Goal: Task Accomplishment & Management: Complete application form

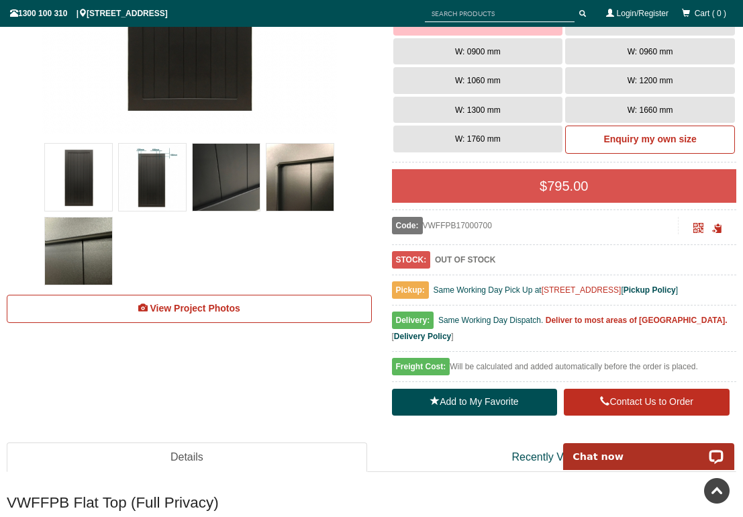
scroll to position [377, 0]
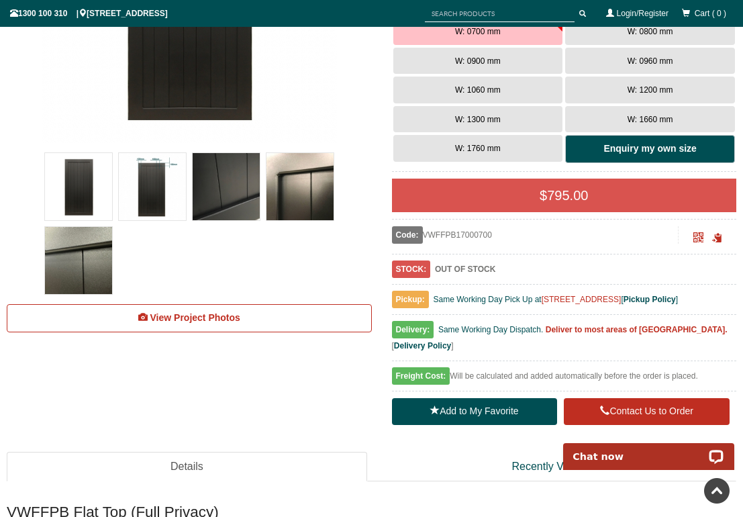
click at [606, 156] on link "Enquiry my own size" at bounding box center [650, 149] width 170 height 28
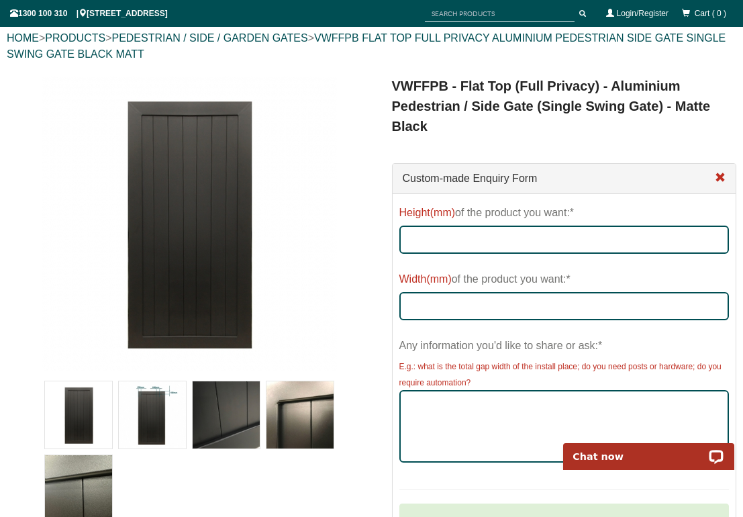
scroll to position [142, 0]
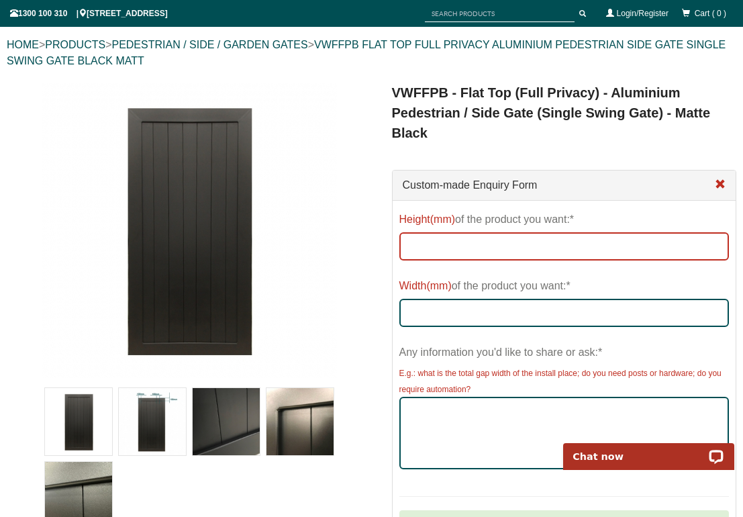
click at [545, 244] on input "Height(mm) of the product you want:*" at bounding box center [564, 246] width 330 height 28
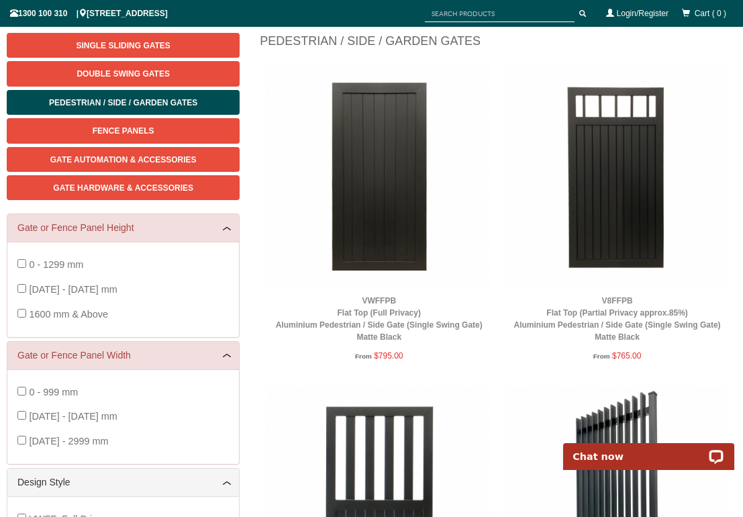
click at [364, 199] on img at bounding box center [378, 175] width 225 height 225
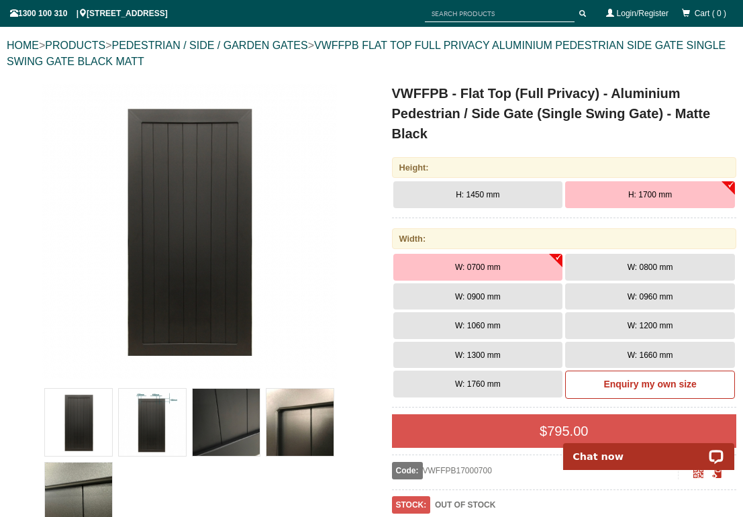
scroll to position [160, 0]
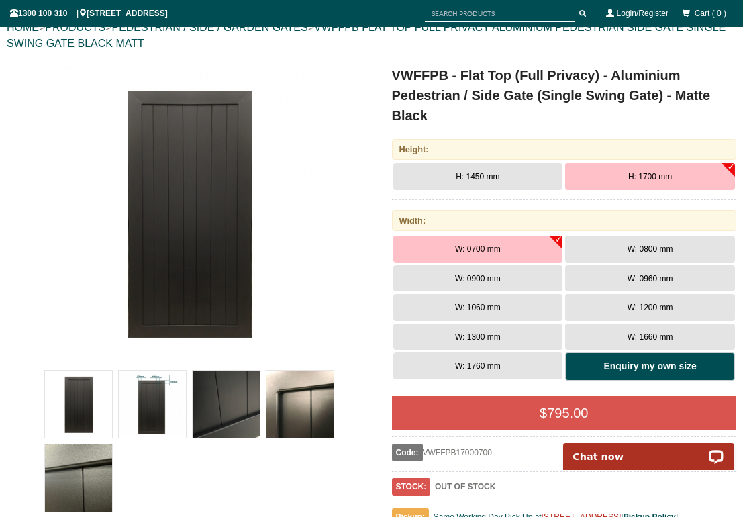
click at [622, 367] on b "Enquiry my own size" at bounding box center [649, 365] width 93 height 11
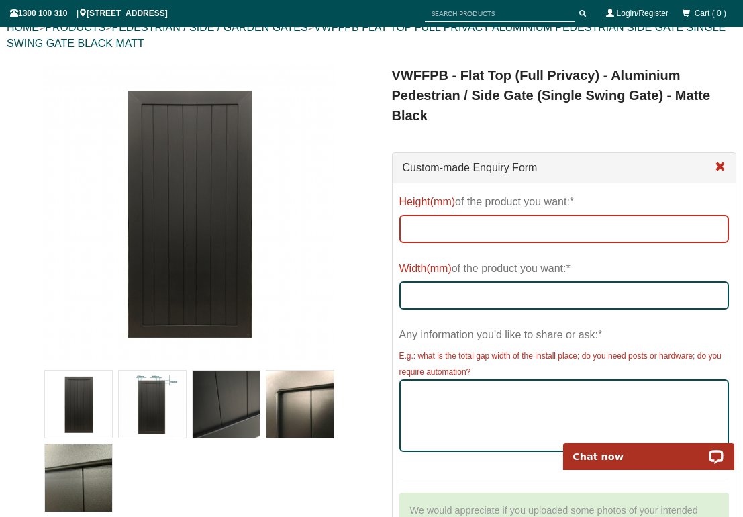
click at [531, 218] on input "Height(mm) of the product you want:*" at bounding box center [564, 229] width 330 height 28
type input "1700"
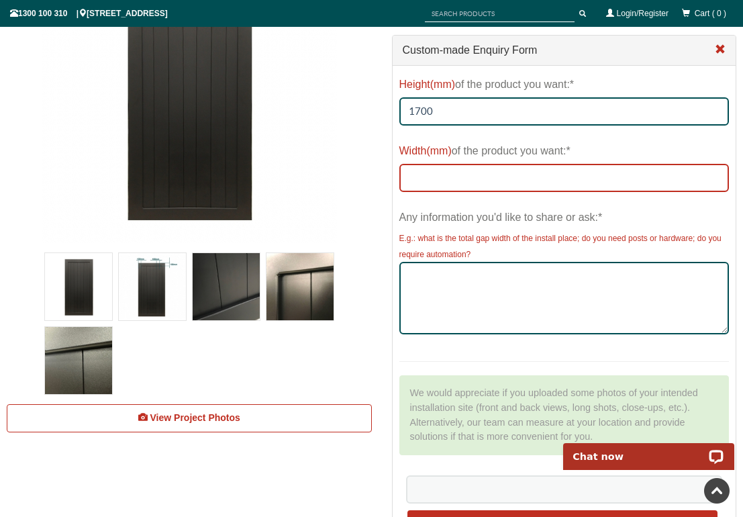
scroll to position [246, 0]
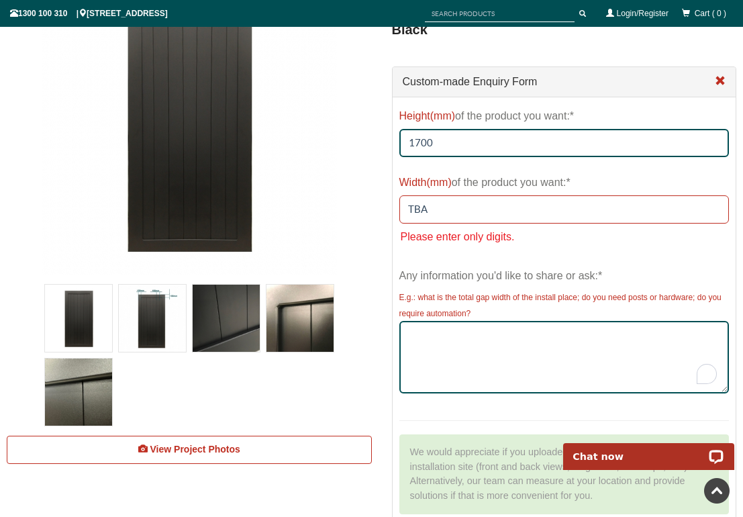
click at [462, 217] on input "TBA" at bounding box center [564, 209] width 330 height 28
type input "T"
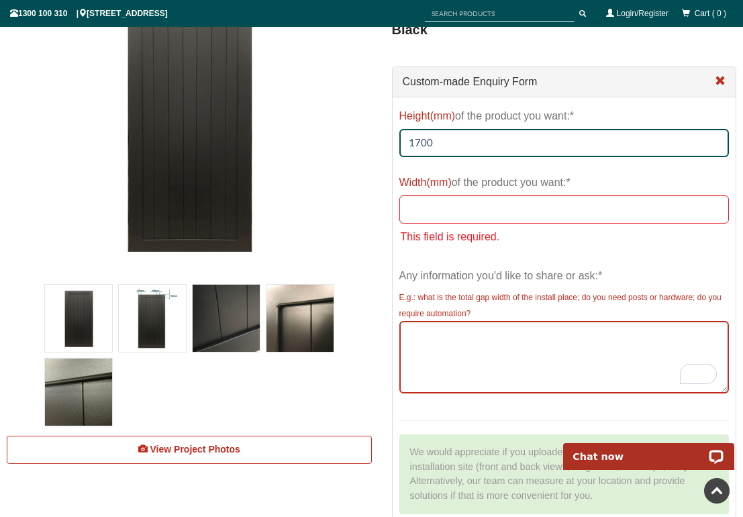
click at [487, 346] on textarea "Any information you'd like to share or ask:*" at bounding box center [564, 357] width 330 height 72
paste textarea "For side A 1290mm, I have deducted 2 x 65*65 posts (you can attached to the wal…"
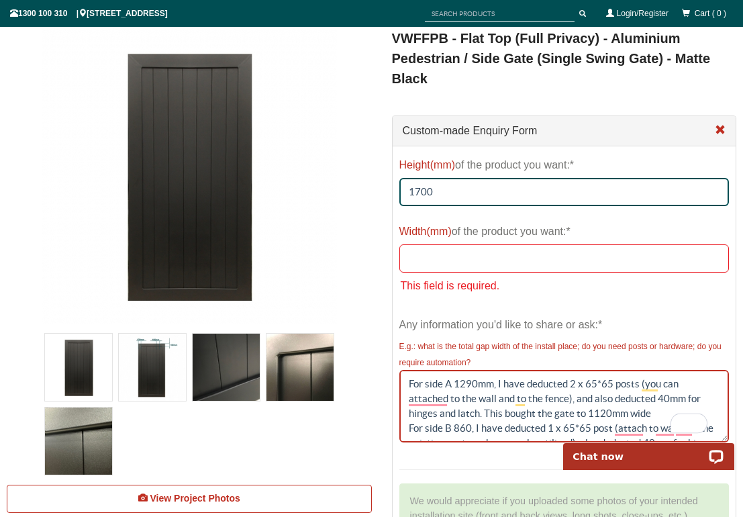
scroll to position [223, 0]
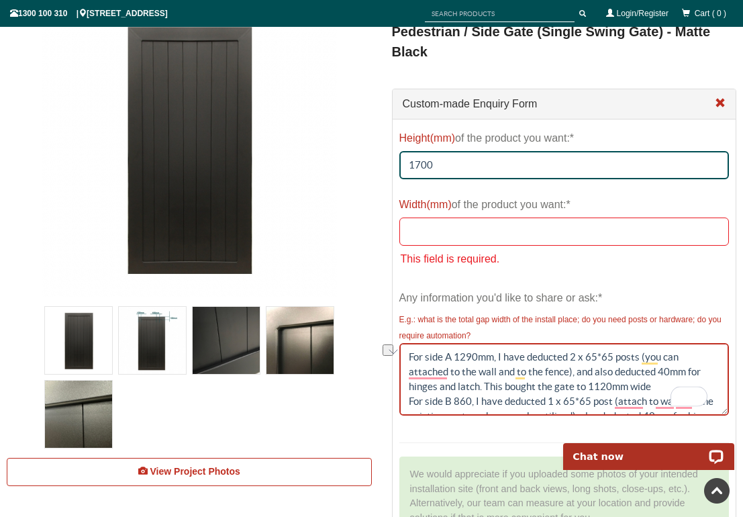
drag, startPoint x: 444, startPoint y: 359, endPoint x: 403, endPoint y: 356, distance: 41.0
click at [403, 356] on div "Any information you'd like to share or ask:* E.g.: what is the total gap width …" at bounding box center [564, 357] width 350 height 143
click at [440, 361] on textarea "Door A 1290mm, I have deducted 2 x 65*65 posts (you can attached to the wall an…" at bounding box center [564, 379] width 330 height 72
click at [488, 357] on textarea "Door A - 1290mm, I have deducted 2 x 65*65 posts (you can attached to the wall …" at bounding box center [564, 379] width 330 height 72
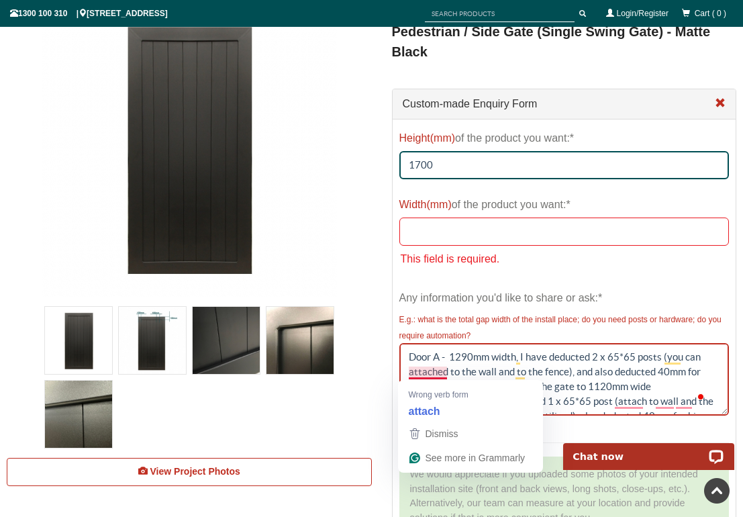
click at [410, 374] on textarea "Door A - 1290mm width, I have deducted 2 x 65*65 posts (you can attached to the…" at bounding box center [564, 379] width 330 height 72
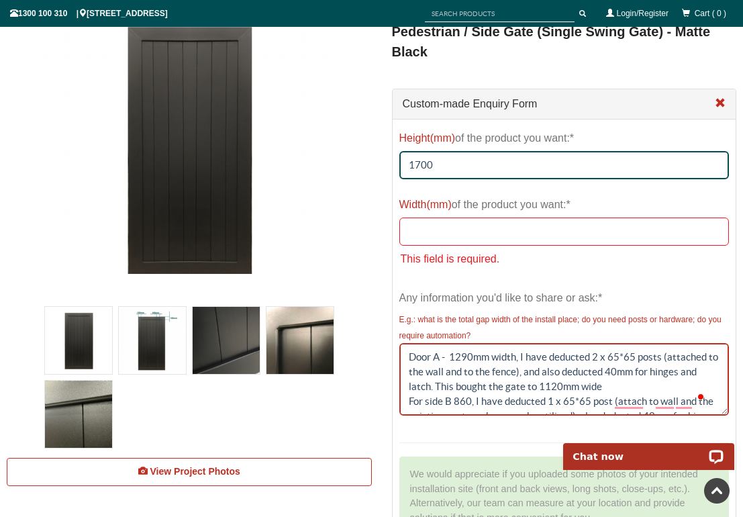
click at [610, 388] on textarea "Door A - 1290mm width, I have deducted 2 x 65*65 posts (attached to the wall an…" at bounding box center [564, 379] width 330 height 72
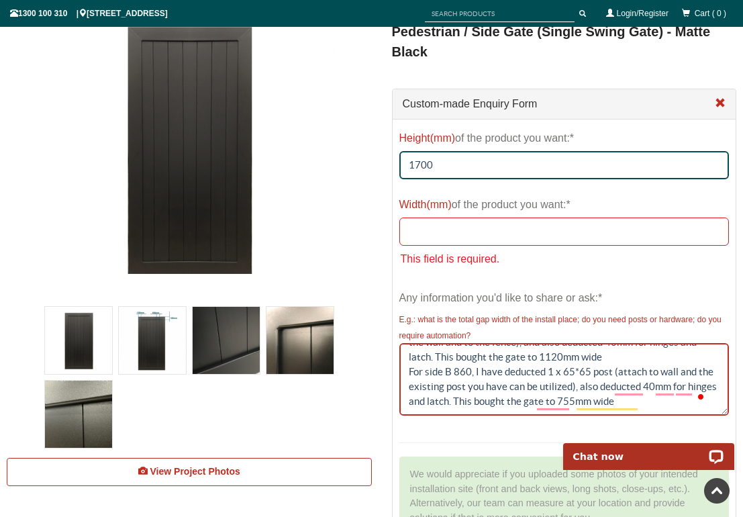
scroll to position [0, 0]
drag, startPoint x: 443, startPoint y: 372, endPoint x: 345, endPoint y: 370, distance: 98.0
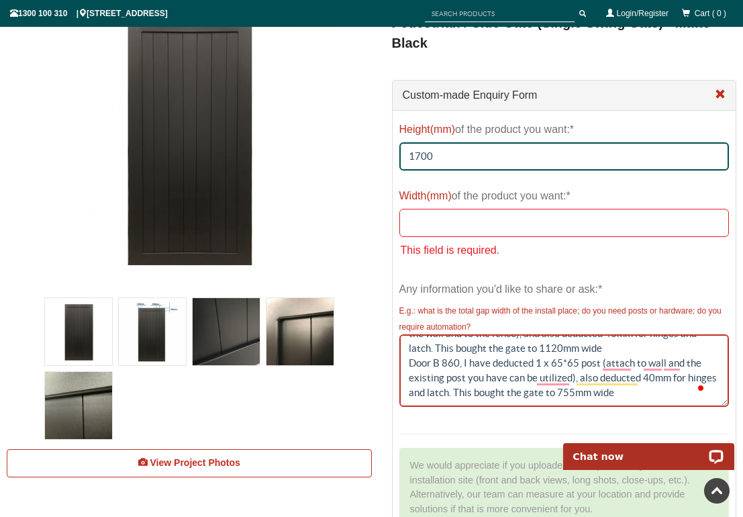
scroll to position [211, 0]
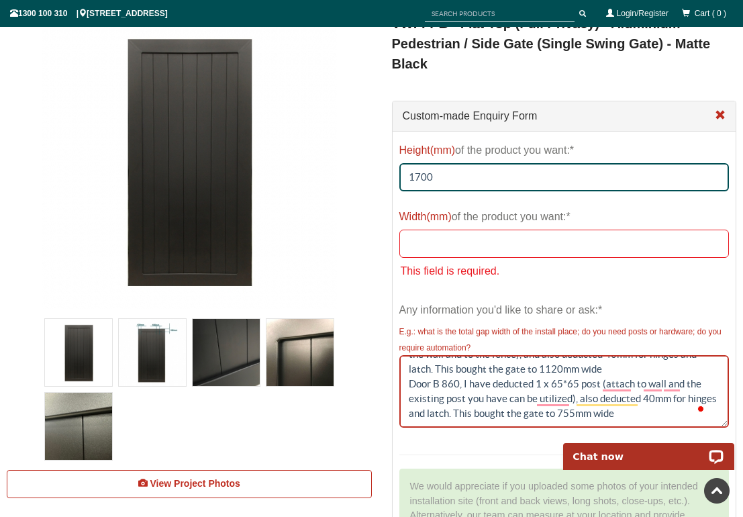
click at [457, 385] on textarea "Door A - 1290mm width, I have deducted 2 x 65*65 posts (attached to the wall an…" at bounding box center [564, 391] width 330 height 72
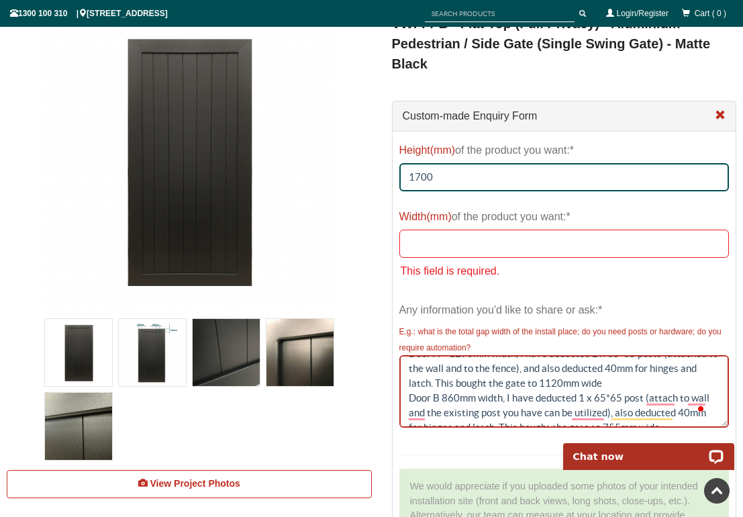
scroll to position [9, 0]
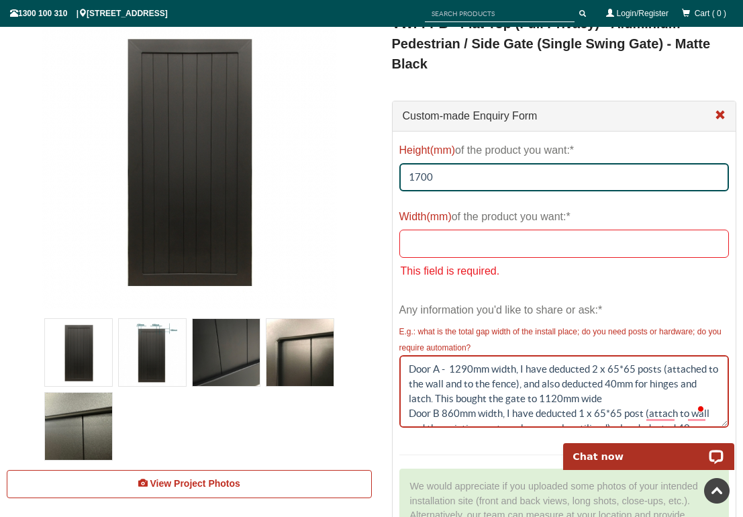
click at [409, 370] on textarea "Door A - 1290mm width, I have deducted 2 x 65*65 posts (attached to the wall an…" at bounding box center [564, 391] width 330 height 72
click at [450, 384] on textarea "Door A - 1290mm width, I have deducted 2 x 65*65 posts (attached to the wall an…" at bounding box center [564, 391] width 330 height 72
click at [517, 386] on textarea "Door A - 1290mm width, I have deducted 2 x 65*65 posts (attached to the wall an…" at bounding box center [564, 391] width 330 height 72
click at [555, 384] on textarea "Door A - 1290mm width in total, I have deducted 2 x 65*65 posts (attached to th…" at bounding box center [564, 391] width 330 height 72
drag, startPoint x: 576, startPoint y: 398, endPoint x: 555, endPoint y: 384, distance: 24.8
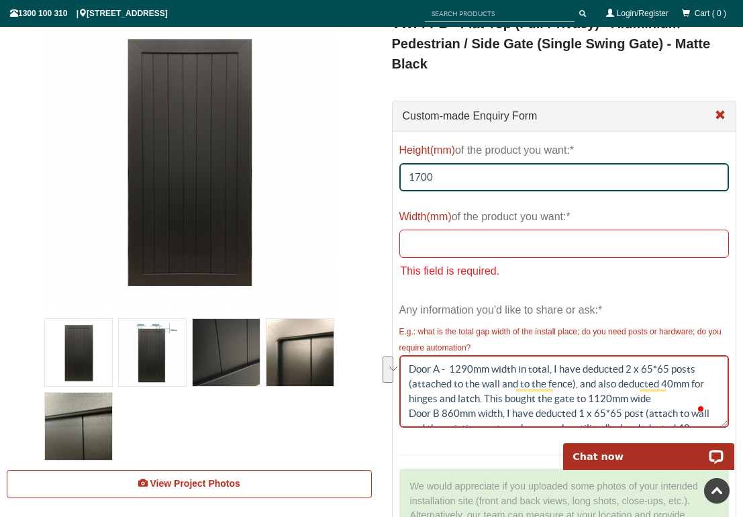
click at [555, 384] on textarea "Door A - 1290mm width in total, I have deducted 2 x 65*65 posts (attached to th…" at bounding box center [564, 391] width 330 height 72
click at [617, 386] on textarea "Door A - 1290mm width in total, I have deducted 2 x 65*65 posts (attached to th…" at bounding box center [564, 391] width 330 height 72
click at [627, 384] on textarea "Door A - 1290mm width in total, I have deducted 2 x 65*65 posts (attached to th…" at bounding box center [564, 391] width 330 height 72
drag, startPoint x: 555, startPoint y: 382, endPoint x: 579, endPoint y: 396, distance: 27.6
click at [579, 396] on textarea "Door A - 1290mm width in total, I have deducted 2 x 65*65 posts (attached to th…" at bounding box center [564, 391] width 330 height 72
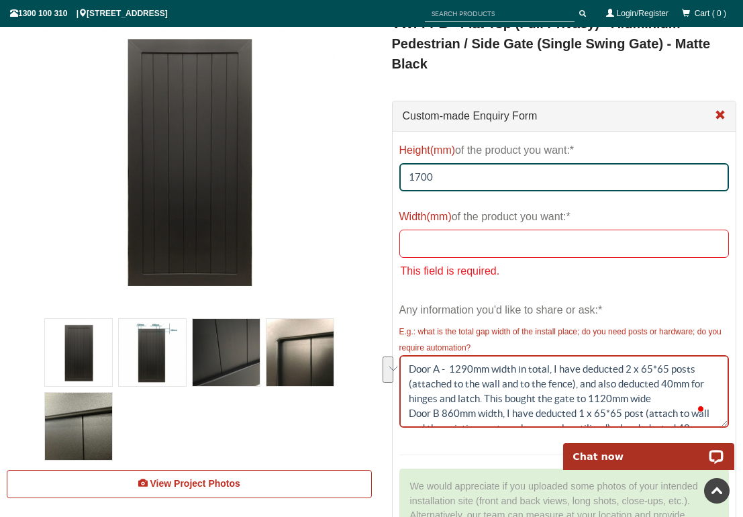
click at [579, 396] on textarea "Door A - 1290mm width in total, I have deducted 2 x 65*65 posts (attached to th…" at bounding box center [564, 391] width 330 height 72
drag, startPoint x: 576, startPoint y: 397, endPoint x: 554, endPoint y: 383, distance: 25.9
click at [554, 383] on textarea "Door A - 1290mm width in total, I have deducted 2 x 65*65 posts (attached to th…" at bounding box center [564, 391] width 330 height 72
click at [640, 384] on textarea "Door A - 1290mm width in total, need 2 posts, and also deducted 40mm for hinges…" at bounding box center [564, 391] width 330 height 72
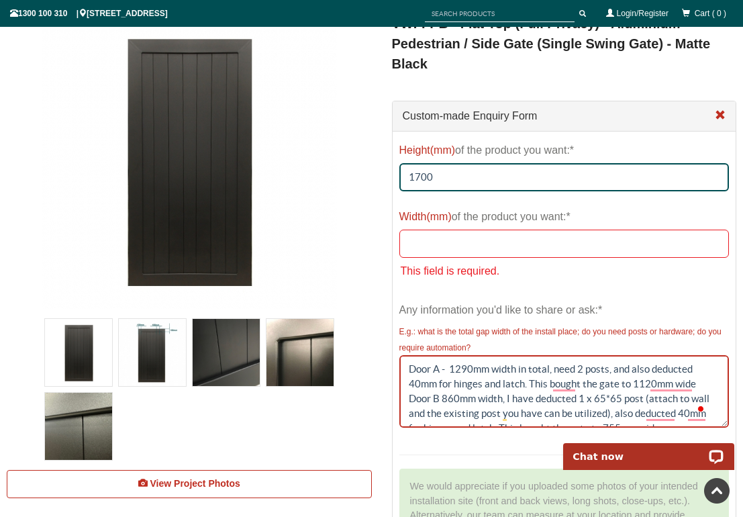
click at [654, 383] on textarea "Door A - 1290mm width in total, need 2 posts, and also deducted 40mm for hinges…" at bounding box center [564, 391] width 330 height 72
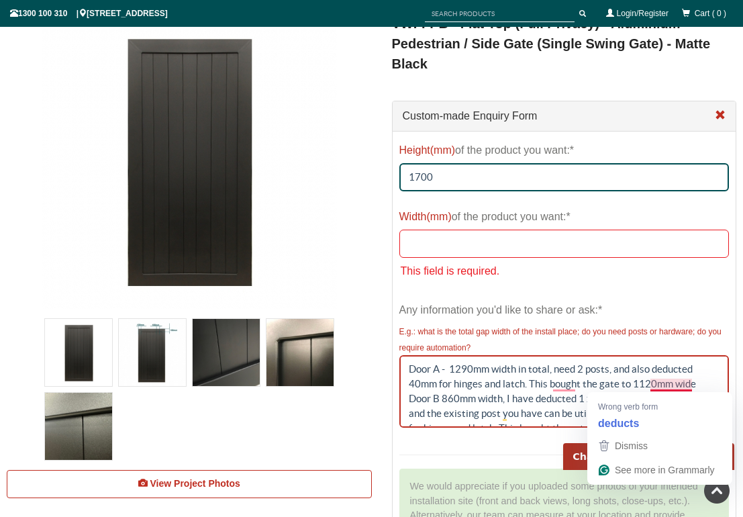
click at [654, 383] on textarea "Door A - 1290mm width in total, need 2 posts, and also deducted 40mm for hinges…" at bounding box center [564, 391] width 330 height 72
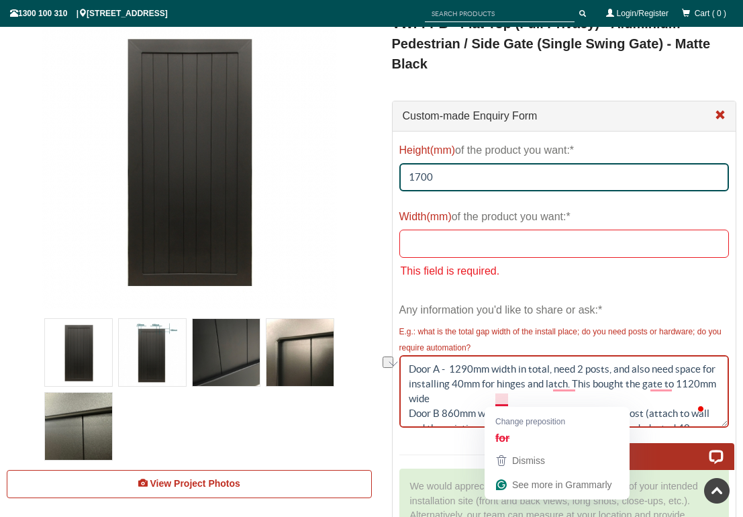
drag, startPoint x: 468, startPoint y: 396, endPoint x: 507, endPoint y: 398, distance: 39.0
click at [507, 398] on textarea "Door A - 1290mm width in total, need 2 posts, and also need space for installin…" at bounding box center [564, 391] width 330 height 72
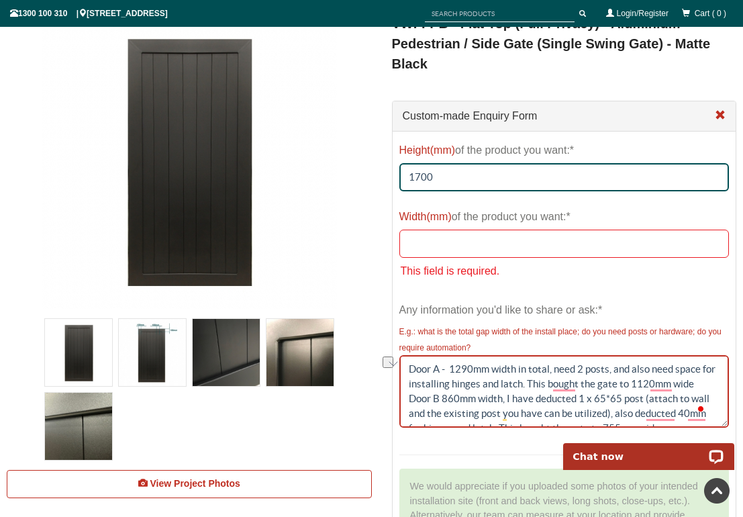
drag, startPoint x: 541, startPoint y: 397, endPoint x: 705, endPoint y: 392, distance: 163.8
click at [705, 392] on textarea "Door A - 1290mm width in total, need 2 posts, and also need space for installin…" at bounding box center [564, 391] width 330 height 72
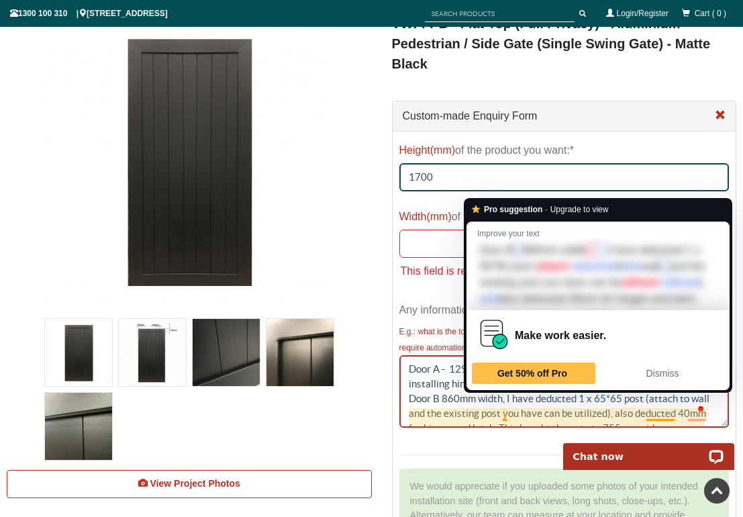
click at [505, 409] on textarea "Door A - 1290mm width in total, need 2 posts, and also need space for installin…" at bounding box center [564, 391] width 330 height 72
click at [502, 413] on textarea "Door A - 1290mm width in total, need 2 posts, and also need space for installin…" at bounding box center [564, 391] width 330 height 72
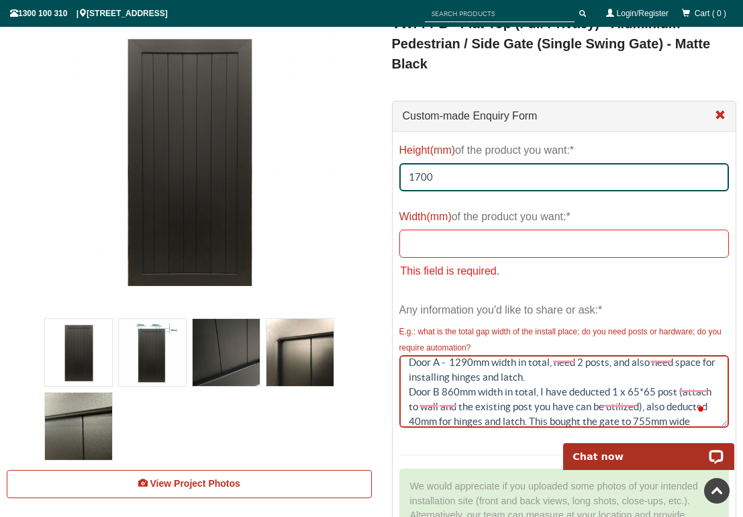
scroll to position [2, 0]
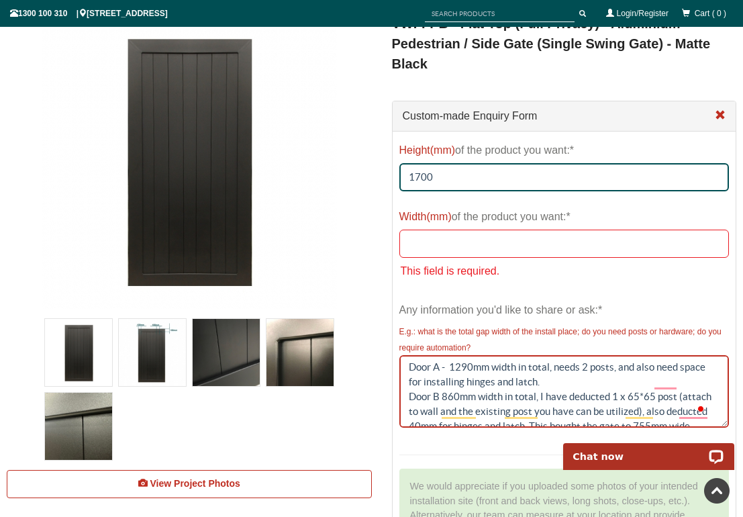
click at [572, 425] on textarea "Door A - 1290mm width in total, needs 2 posts, and also need space for installi…" at bounding box center [564, 391] width 330 height 72
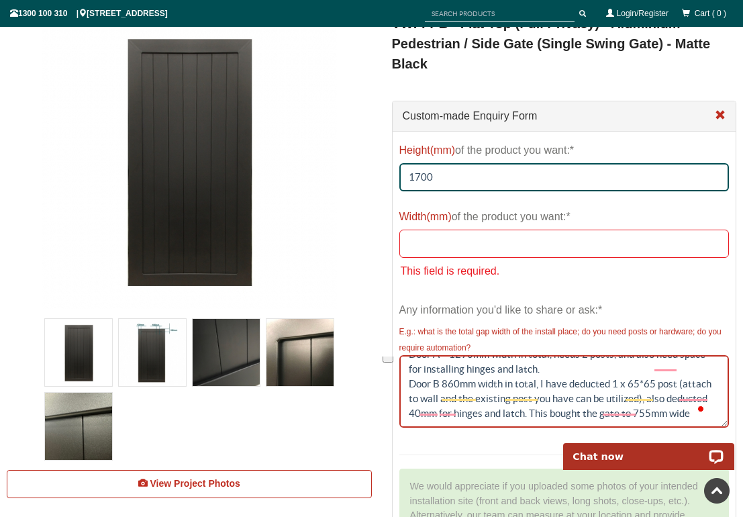
drag, startPoint x: 540, startPoint y: 391, endPoint x: 637, endPoint y: 404, distance: 98.1
click at [637, 404] on textarea "Door A - 1290mm width in total, needs 2 posts, and also need space for installi…" at bounding box center [564, 391] width 330 height 72
drag, startPoint x: 554, startPoint y: 368, endPoint x: 694, endPoint y: 385, distance: 141.9
click at [694, 385] on textarea "Door A - 1290mm width in total, needs 2 posts, and also need space for installi…" at bounding box center [564, 391] width 330 height 72
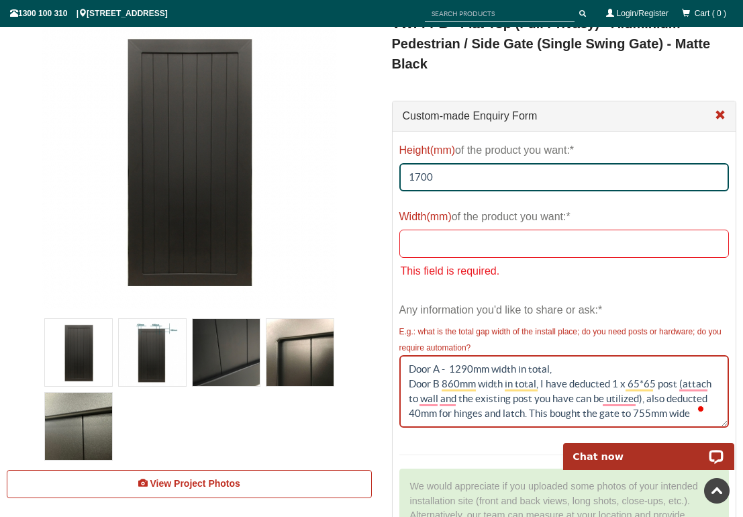
paste textarea "needs 2 posts, and also need space for installing hinges and latch."
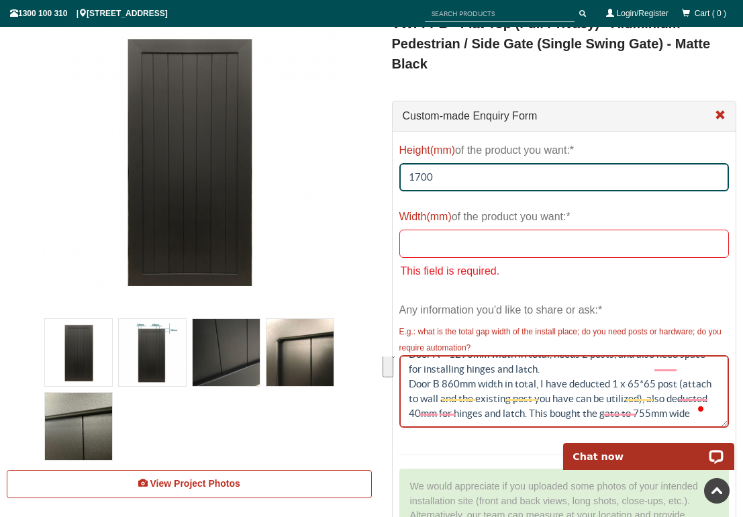
drag, startPoint x: 539, startPoint y: 395, endPoint x: 692, endPoint y: 420, distance: 155.8
click at [692, 420] on textarea "Door A - 1290mm width in total, needs 2 posts, and also need space for installi…" at bounding box center [564, 391] width 330 height 72
paste textarea "needs 2 posts, and also need space for installing hinges and latch."
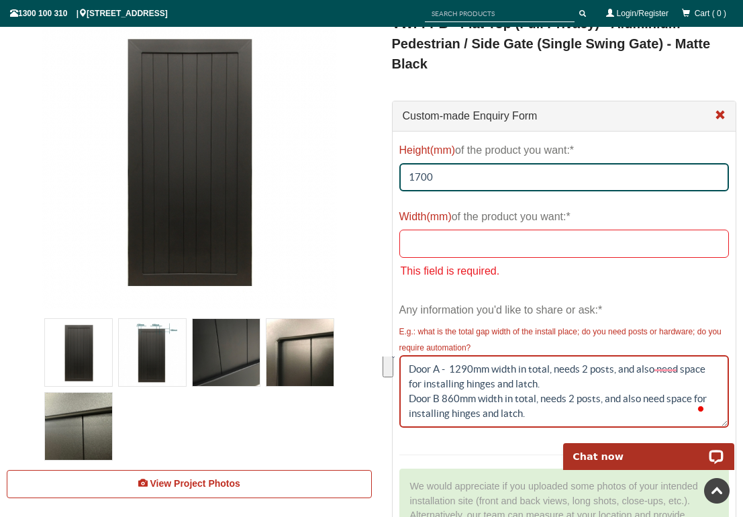
scroll to position [15, 0]
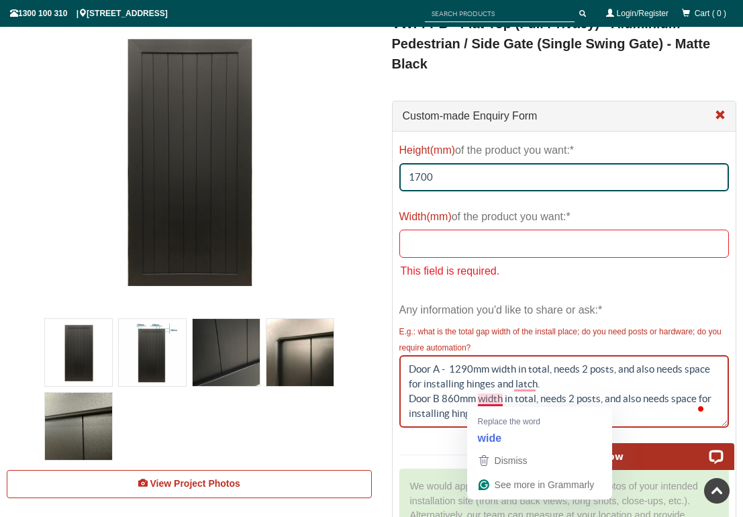
click at [560, 382] on textarea "Door A - 1290mm width in total, needs 2 posts, and also needs space for install…" at bounding box center [564, 391] width 330 height 72
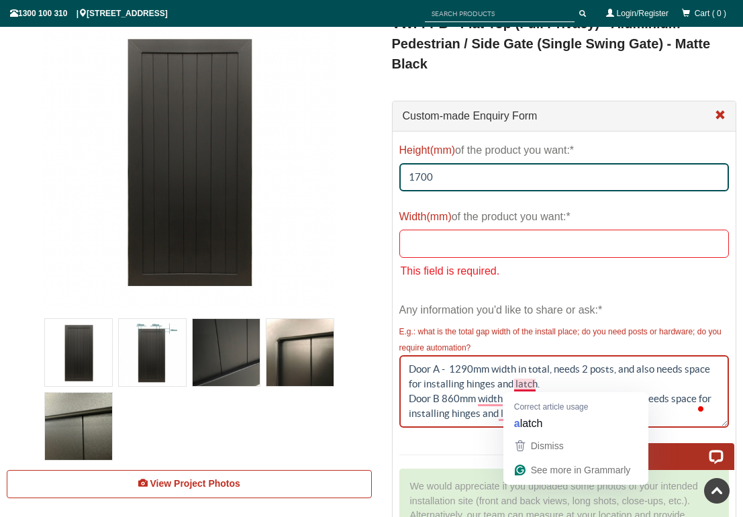
click at [568, 384] on textarea "Door A - 1290mm width in total, needs 2 posts, and also needs space for install…" at bounding box center [564, 391] width 330 height 72
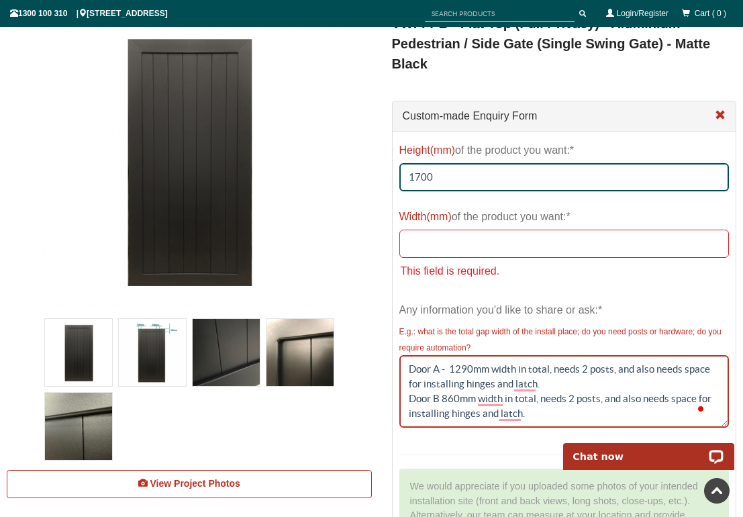
type textarea "Door A - 1290mm width in total, needs 2 posts, and also needs space for install…"
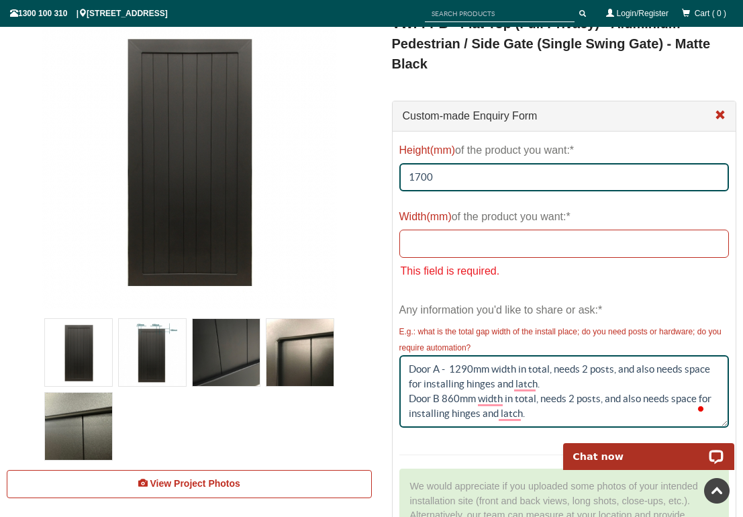
click at [521, 248] on input "Width(mm) of the product you want:*" at bounding box center [564, 243] width 330 height 28
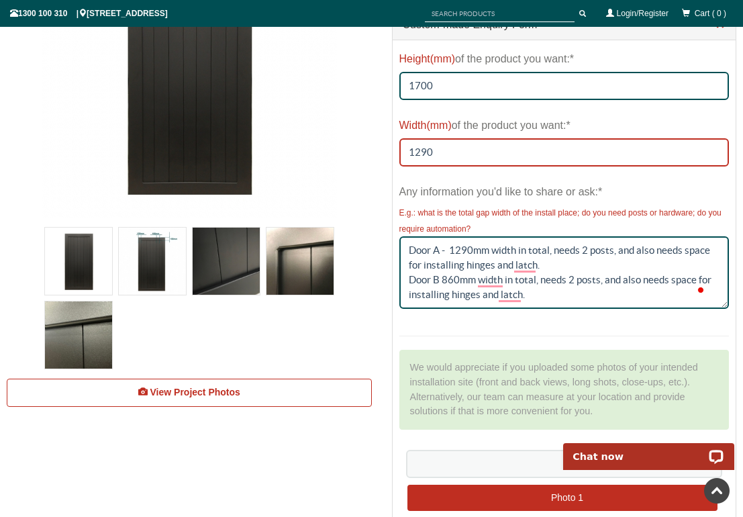
scroll to position [352, 0]
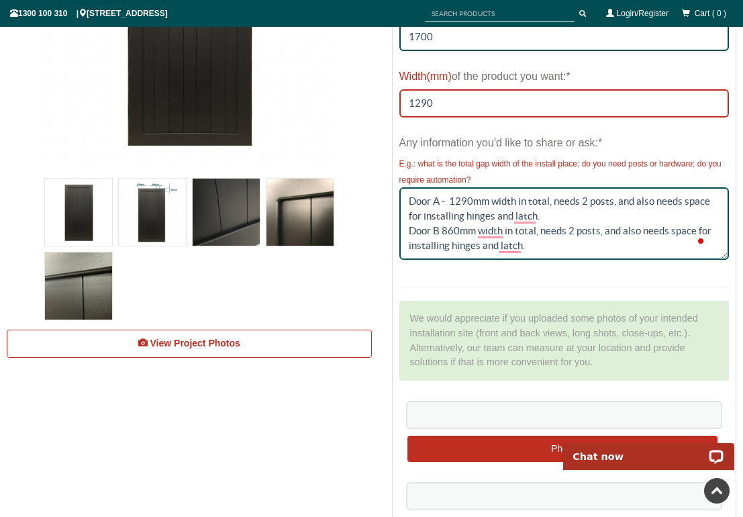
type input "1290"
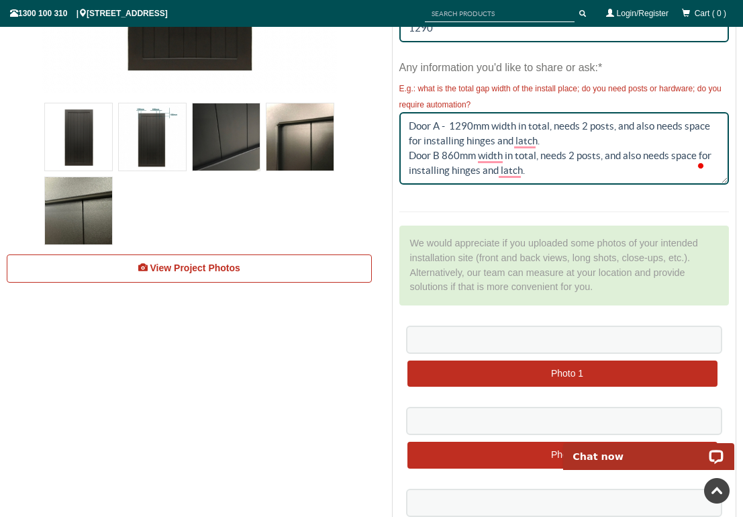
scroll to position [439, 0]
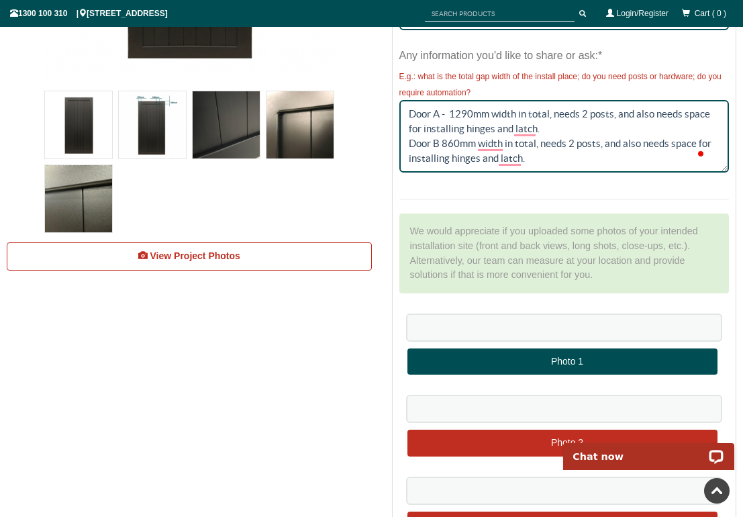
click at [583, 364] on input "file" at bounding box center [562, 362] width 310 height 28
type input "C:\fakepath\IMG_7802.jpg"
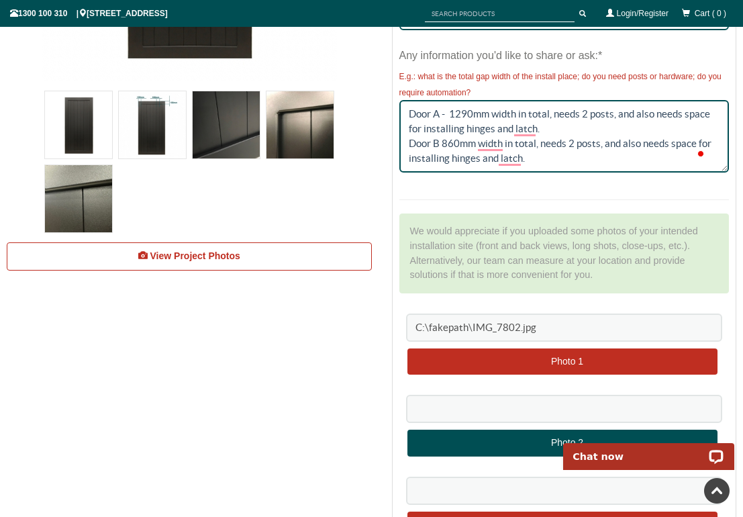
click at [539, 437] on input "file" at bounding box center [562, 443] width 310 height 28
type input "C:\fakepath\IMG_7801.jpg"
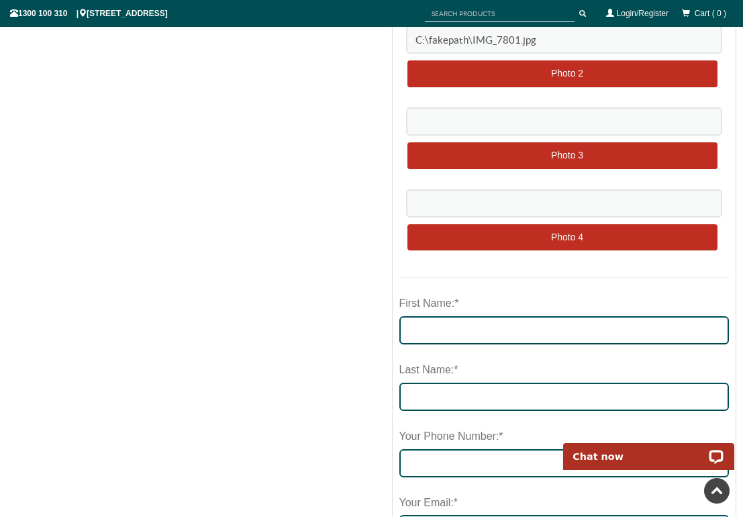
scroll to position [835, 0]
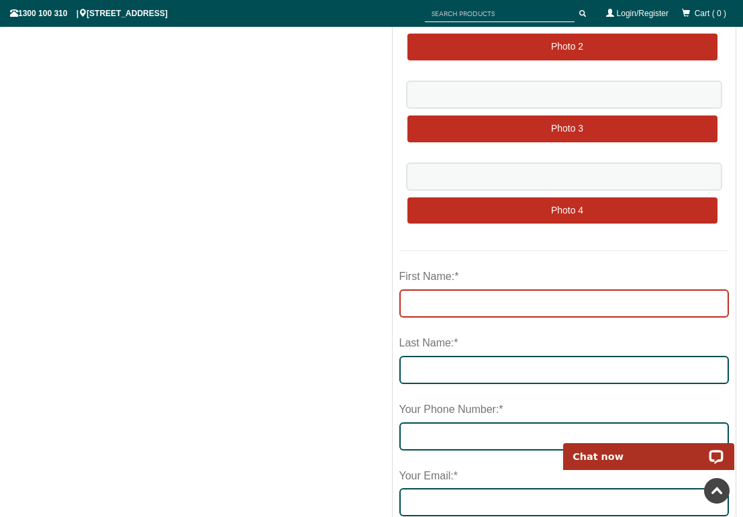
click at [534, 301] on input "First Name:*" at bounding box center [564, 303] width 330 height 28
type input "QIN"
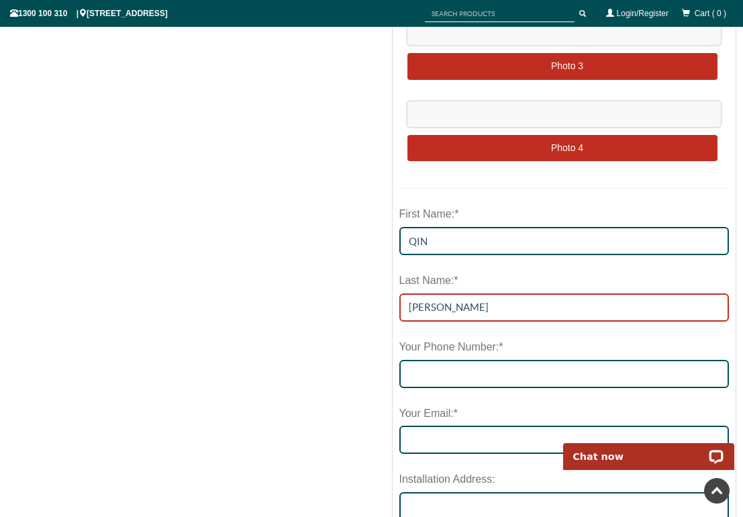
scroll to position [910, 0]
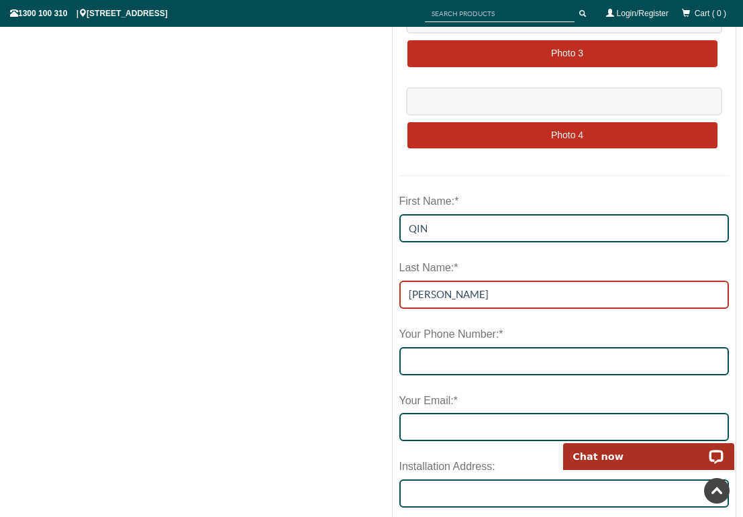
type input "[PERSON_NAME]"
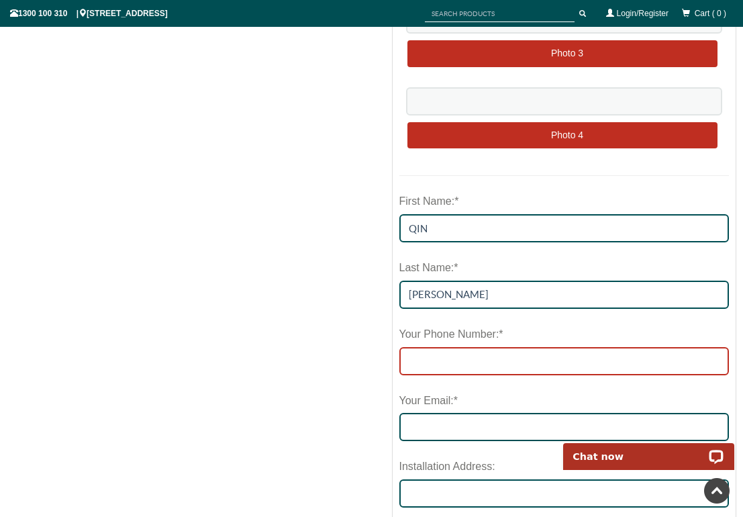
click at [514, 368] on input "tel" at bounding box center [564, 361] width 330 height 28
type input "0449186318"
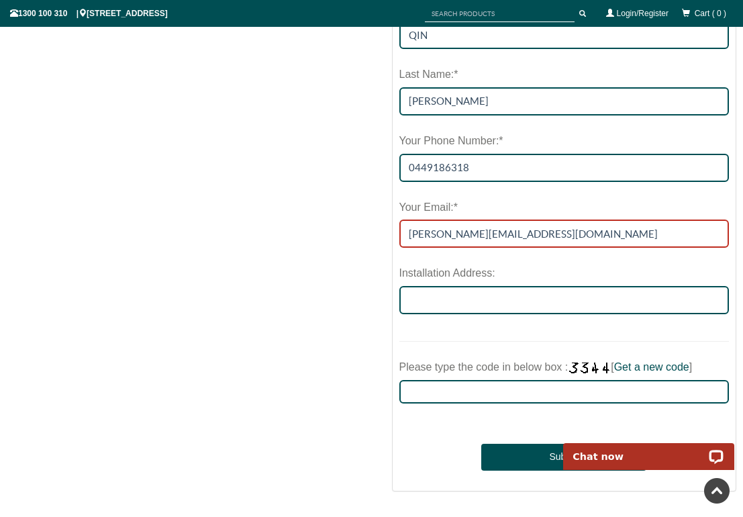
scroll to position [1108, 0]
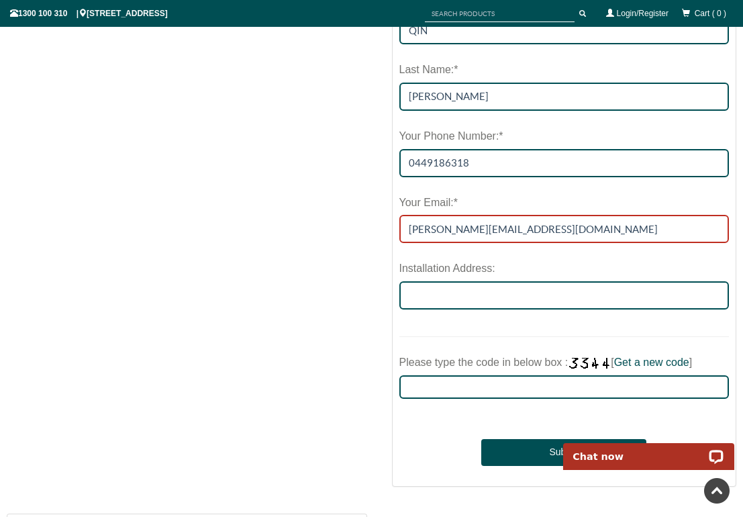
type input "[PERSON_NAME][EMAIL_ADDRESS][DOMAIN_NAME]"
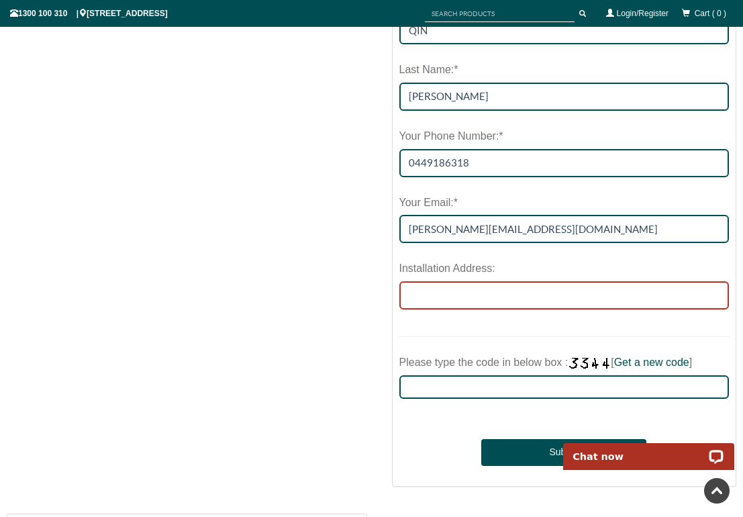
click at [478, 300] on input "Installation Address:" at bounding box center [564, 295] width 330 height 28
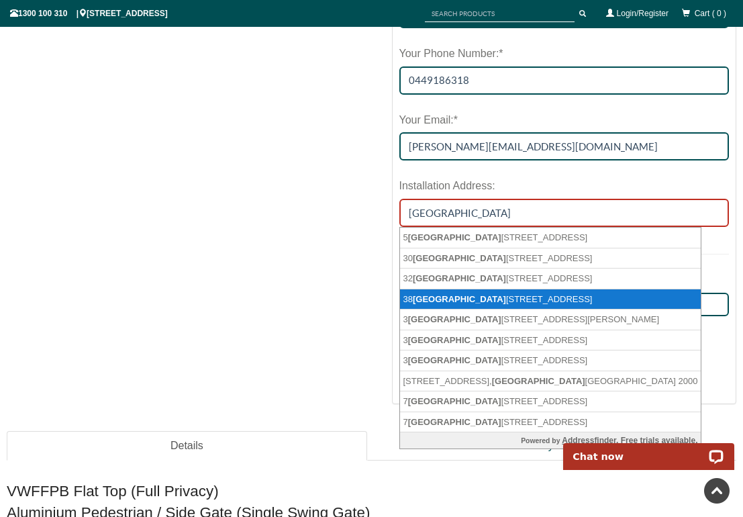
scroll to position [1196, 0]
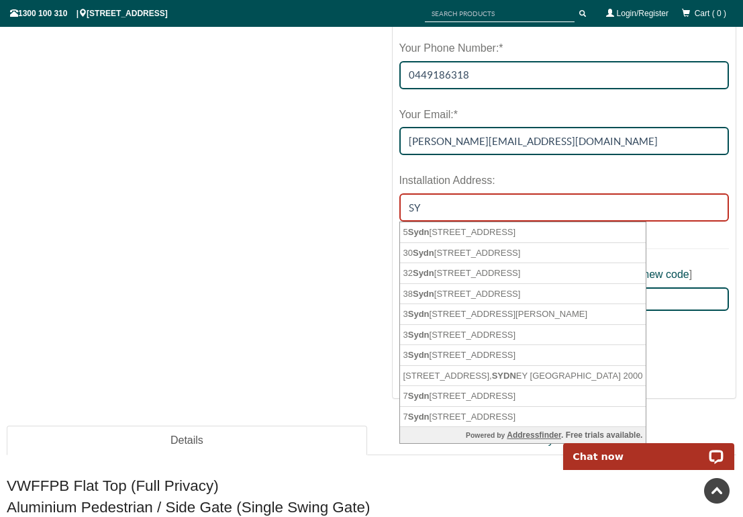
type input "S"
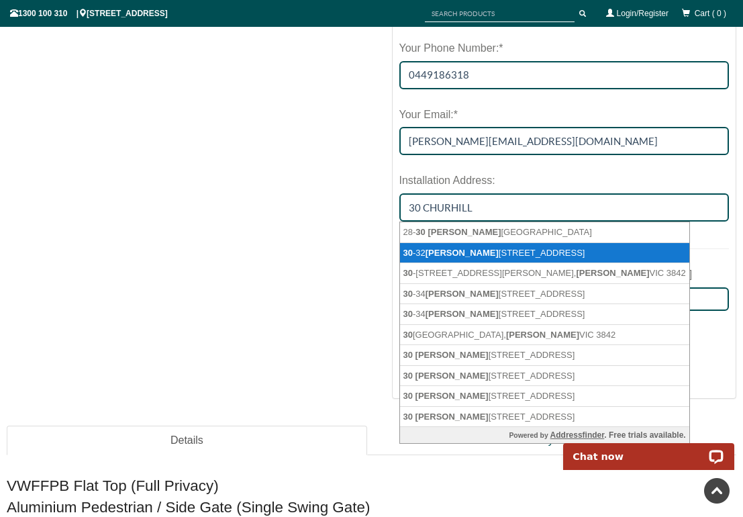
click at [484, 245] on li "[STREET_ADDRESS][PERSON_NAME]" at bounding box center [544, 253] width 289 height 21
type input "[STREET_ADDRESS][PERSON_NAME]"
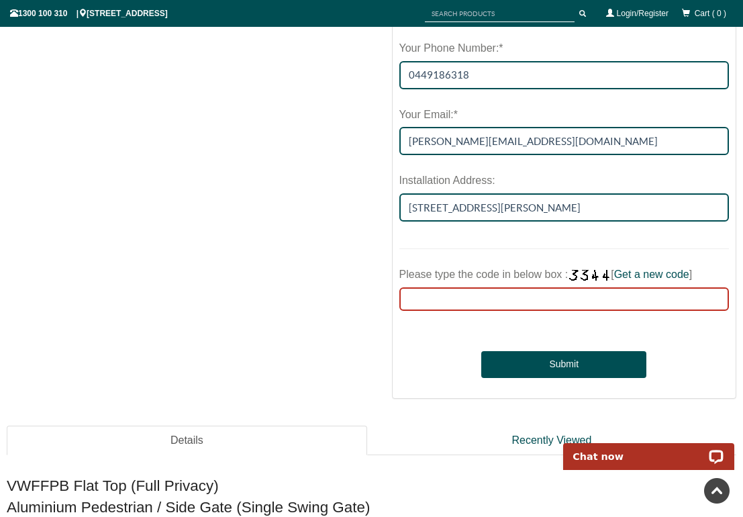
click at [484, 297] on input "Please type the code in below box : [ Get a new code ]" at bounding box center [564, 298] width 330 height 23
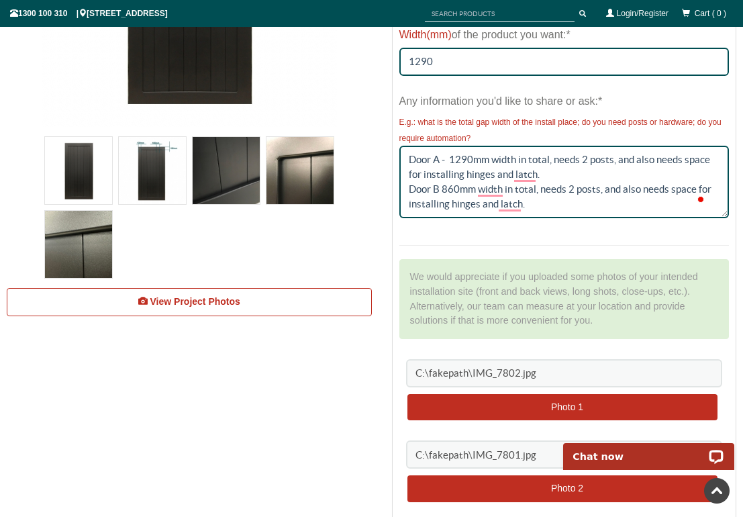
scroll to position [388, 0]
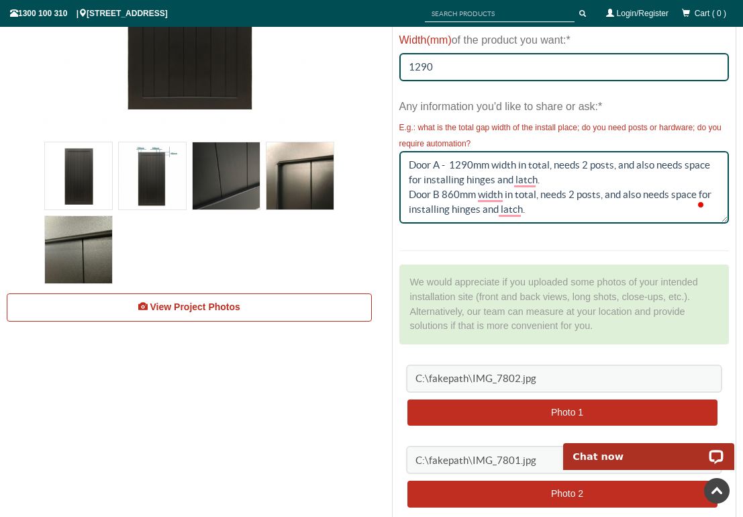
type input "4334"
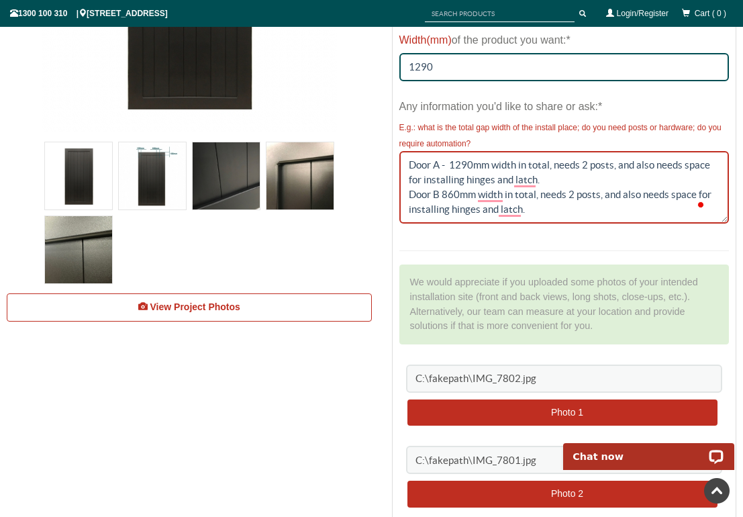
click at [568, 194] on textarea "Door A - 1290mm width in total, needs 2 posts, and also needs space for install…" at bounding box center [564, 187] width 330 height 72
click at [573, 181] on textarea "Door A - 1290mm width in total, needs 2 posts, and also needs space for install…" at bounding box center [564, 187] width 330 height 72
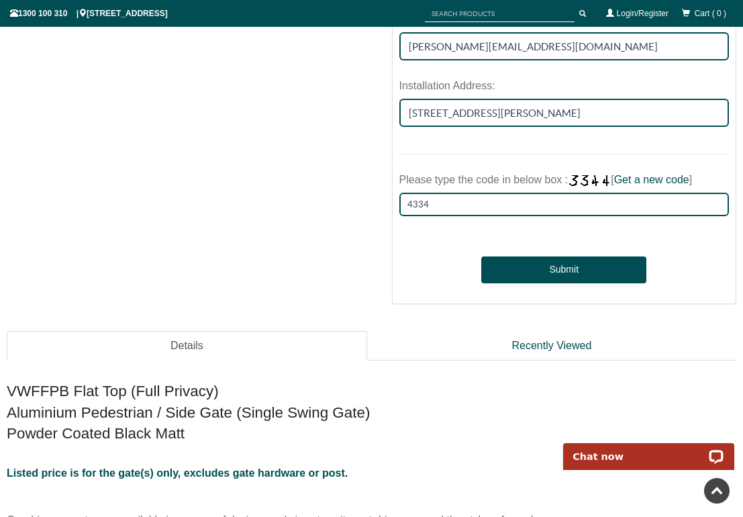
scroll to position [1348, 0]
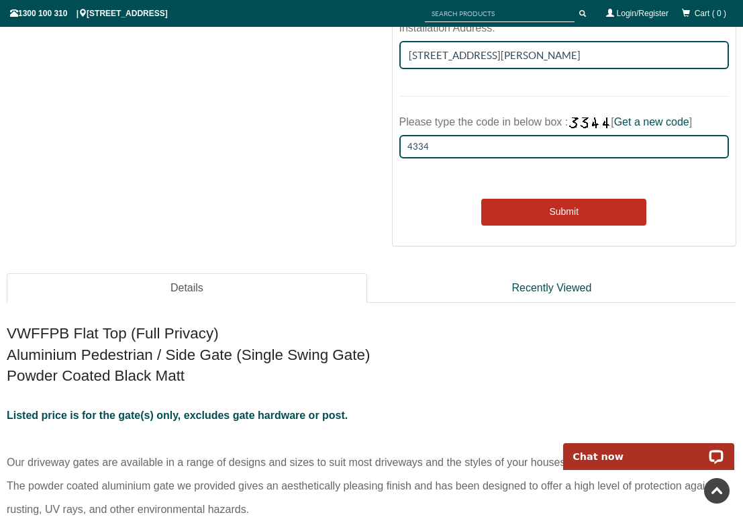
type textarea "Door A - 1290mm width in total, needs 2 posts, and also needs space for install…"
click at [572, 204] on button "Submit" at bounding box center [563, 212] width 165 height 27
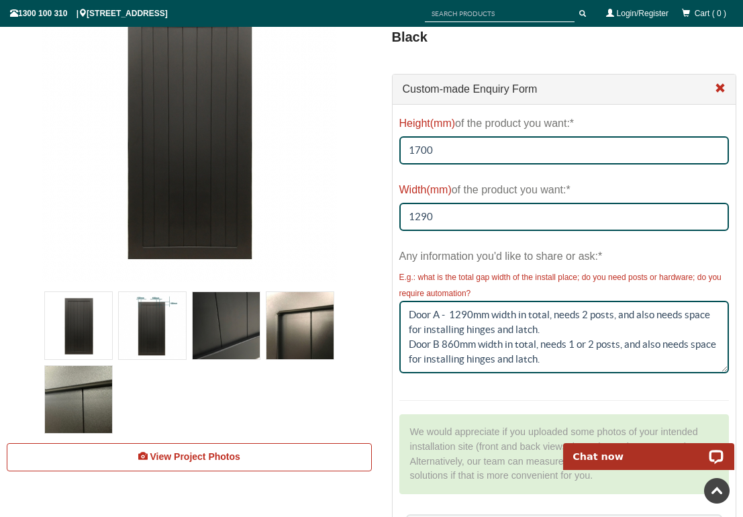
scroll to position [0, 0]
